Goal: Task Accomplishment & Management: Complete application form

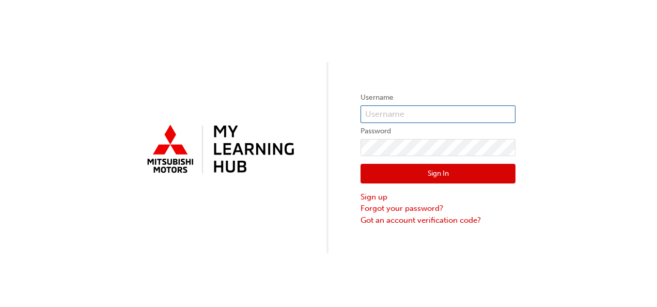
click at [439, 118] on input "text" at bounding box center [438, 114] width 155 height 18
type input "0005988960"
click at [462, 164] on button "Sign In" at bounding box center [438, 174] width 155 height 20
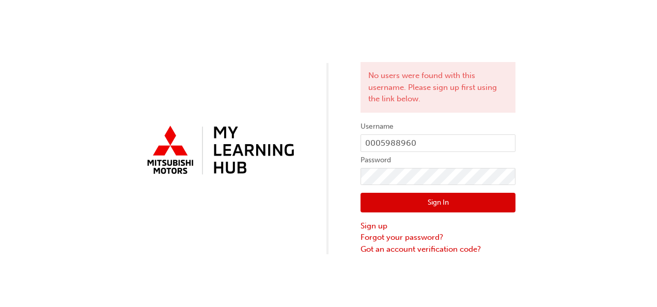
click at [488, 199] on button "Sign In" at bounding box center [438, 203] width 155 height 20
click at [397, 190] on div "Sign In Sign up Forgot your password? Got an account verification code?" at bounding box center [438, 220] width 155 height 70
click at [397, 199] on button "Sign In" at bounding box center [438, 203] width 155 height 20
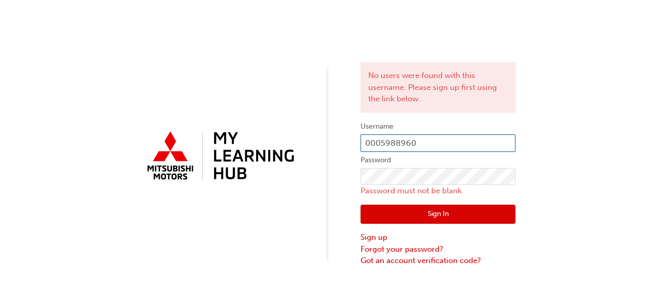
click at [452, 145] on input "0005988960" at bounding box center [438, 143] width 155 height 18
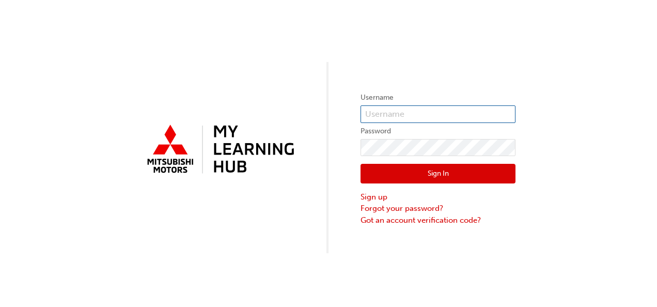
click at [380, 109] on input "text" at bounding box center [438, 114] width 155 height 18
type input "0005988960"
click at [475, 181] on button "Sign In" at bounding box center [438, 174] width 155 height 20
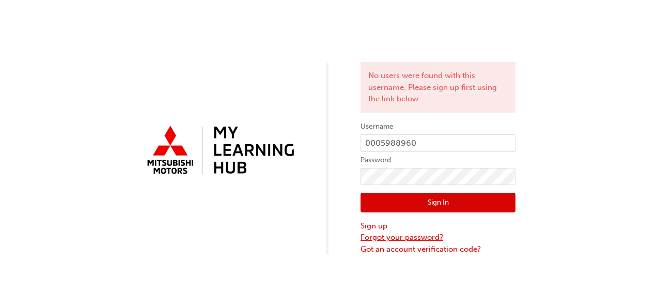
click at [375, 238] on link "Forgot your password?" at bounding box center [438, 237] width 155 height 12
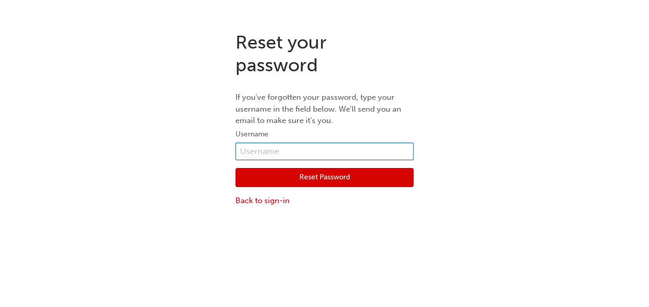
click at [284, 151] on input "text" at bounding box center [325, 152] width 178 height 18
type input "0005988960"
click at [284, 176] on button "Reset Password" at bounding box center [325, 178] width 178 height 20
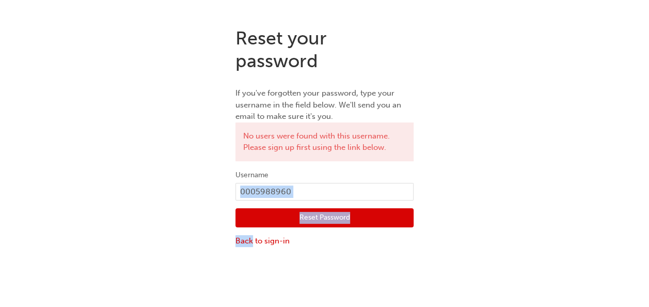
scroll to position [23, 0]
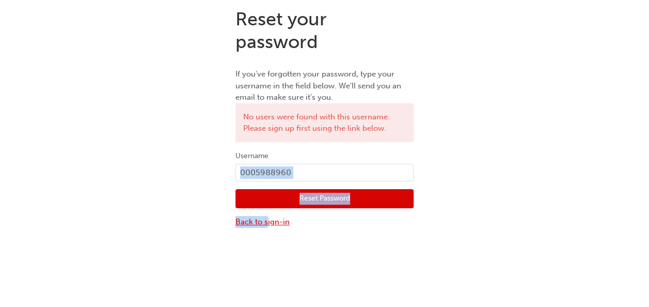
drag, startPoint x: 280, startPoint y: 184, endPoint x: 268, endPoint y: 222, distance: 39.5
click at [268, 222] on form "Username 0005988960 Reset Password Back to sign-in" at bounding box center [325, 189] width 178 height 78
click at [268, 222] on link "Back to sign-in" at bounding box center [325, 222] width 178 height 12
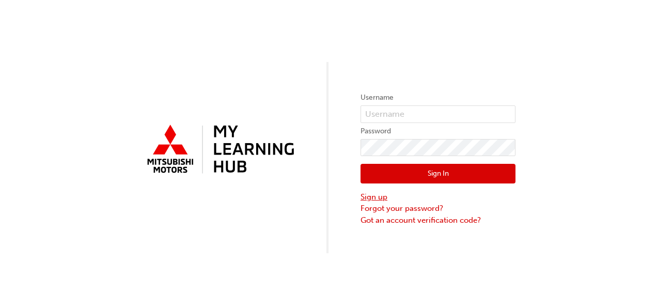
click at [371, 196] on link "Sign up" at bounding box center [438, 197] width 155 height 12
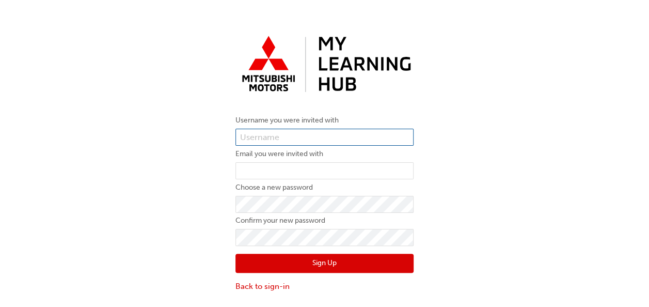
click at [271, 133] on input "text" at bounding box center [325, 138] width 178 height 18
type input "0005988960"
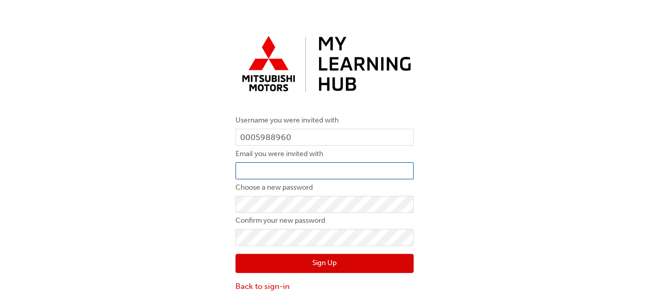
click at [274, 173] on input "email" at bounding box center [325, 171] width 178 height 18
type input "a"
type input "[PERSON_NAME][EMAIL_ADDRESS][PERSON_NAME][DOMAIN_NAME]"
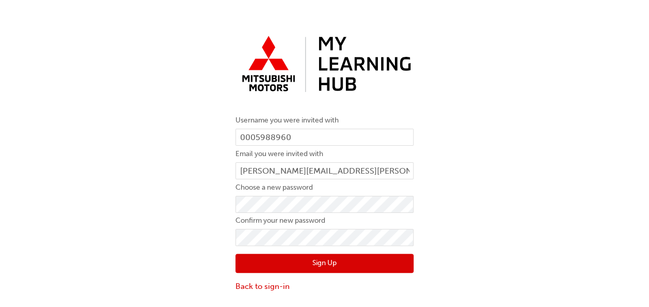
click at [330, 264] on button "Sign Up" at bounding box center [325, 264] width 178 height 20
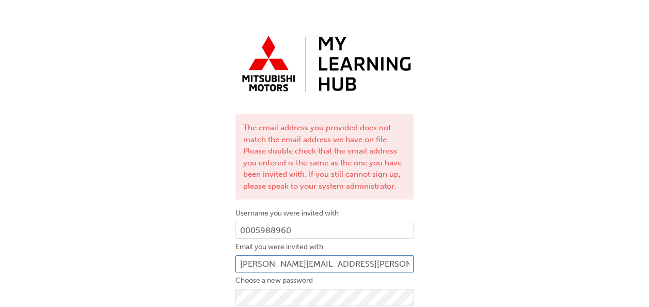
click at [356, 266] on input "[PERSON_NAME][EMAIL_ADDRESS][PERSON_NAME][DOMAIN_NAME]" at bounding box center [325, 264] width 178 height 18
type input "[PERSON_NAME][EMAIL_ADDRESS][PERSON_NAME][DOMAIN_NAME]"
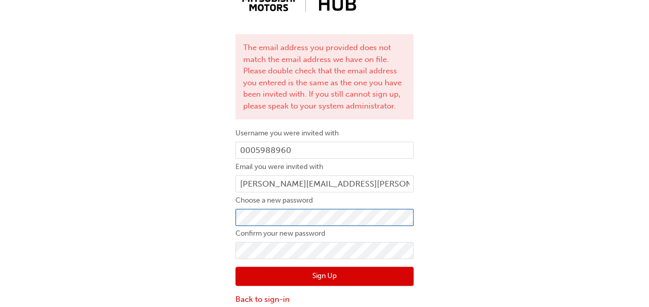
scroll to position [86, 0]
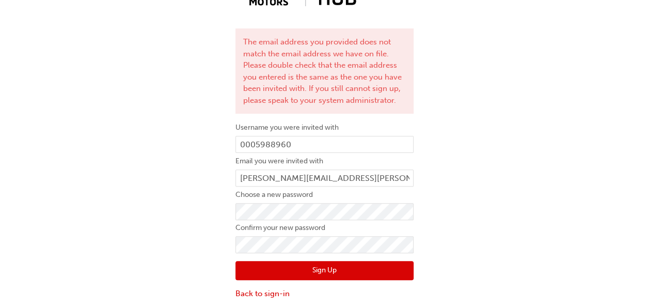
click at [369, 270] on button "Sign Up" at bounding box center [325, 271] width 178 height 20
